Goal: Task Accomplishment & Management: Manage account settings

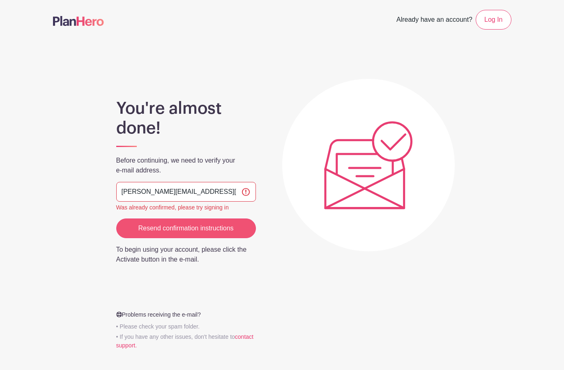
click at [175, 226] on input "Resend confirmation instructions" at bounding box center [186, 228] width 140 height 20
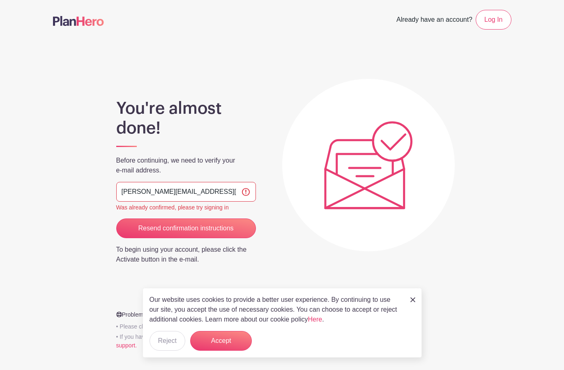
click at [195, 207] on div "Was already confirmed, please try signing in" at bounding box center [186, 207] width 140 height 9
click at [232, 347] on button "Accept" at bounding box center [221, 341] width 62 height 20
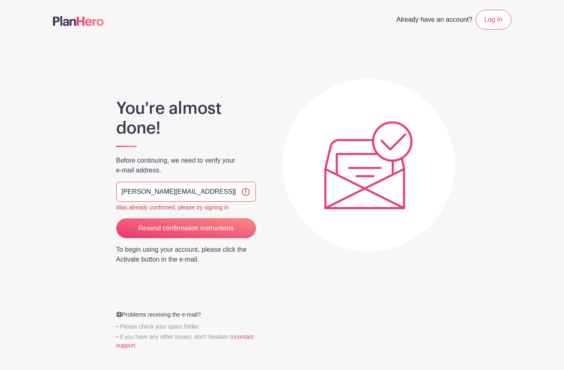
click at [181, 254] on p "To begin using your account, please click the Activate button in the e-mail." at bounding box center [186, 255] width 140 height 20
click at [174, 262] on p "To begin using your account, please click the Activate button in the e-mail." at bounding box center [186, 255] width 140 height 20
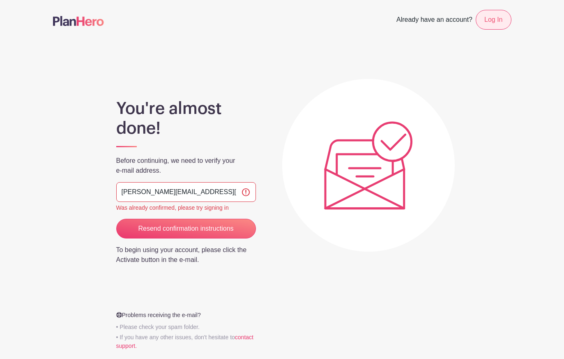
click at [490, 18] on link "Log In" at bounding box center [493, 20] width 35 height 20
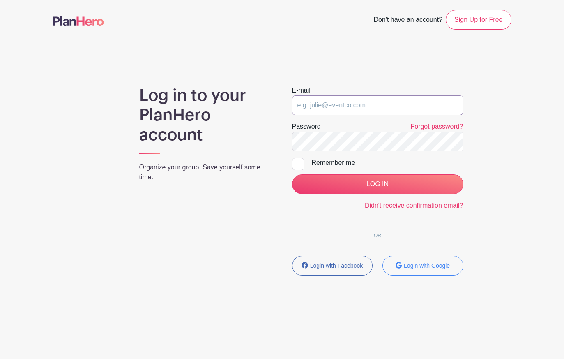
type input "[PERSON_NAME][EMAIL_ADDRESS][DOMAIN_NAME]"
click at [298, 163] on div at bounding box center [298, 164] width 12 height 12
click at [297, 163] on input "Remember me" at bounding box center [294, 160] width 5 height 5
checkbox input "true"
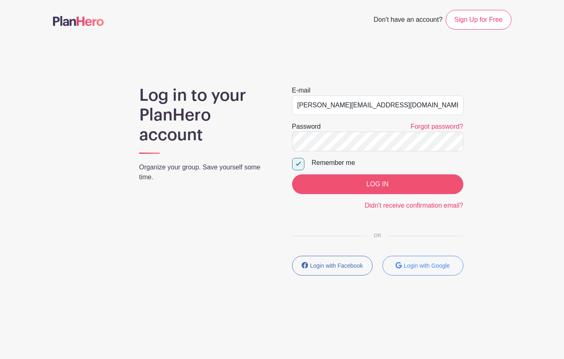
click at [344, 193] on input "LOG IN" at bounding box center [377, 184] width 171 height 20
